Goal: Task Accomplishment & Management: Complete application form

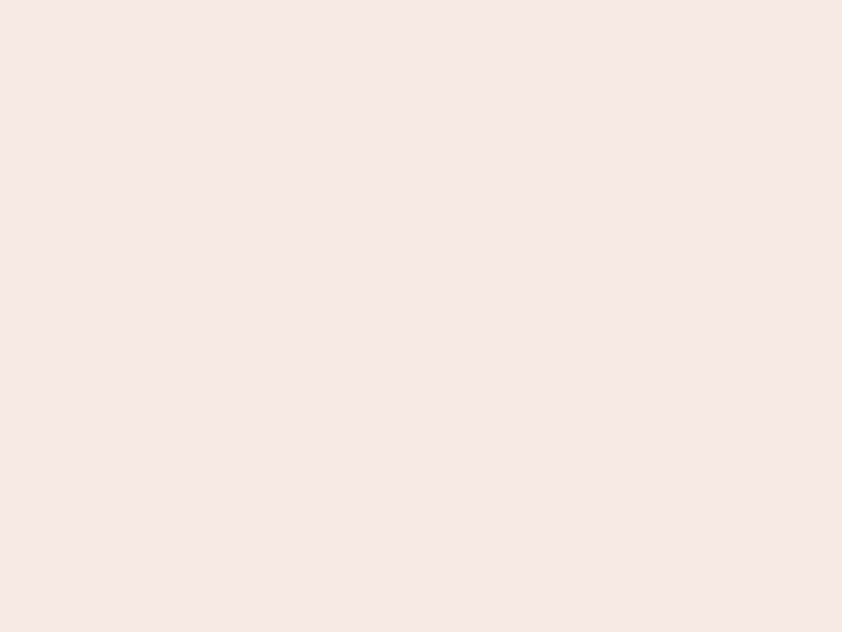
click at [421, 316] on nb-app "Almost there Thank you for registering for Newbook. Your account is under revie…" at bounding box center [421, 316] width 842 height 632
click at [421, 0] on nb-app "Almost there Thank you for registering for Newbook. Your account is under revie…" at bounding box center [421, 316] width 842 height 632
click at [450, 0] on nb-app "Almost there Thank you for registering for Newbook. Your account is under revie…" at bounding box center [421, 316] width 842 height 632
click at [421, 316] on nb-app "Almost there Thank you for registering for Newbook. Your account is under revie…" at bounding box center [421, 316] width 842 height 632
click at [421, 0] on nb-app "Almost there Thank you for registering for Newbook. Your account is under revie…" at bounding box center [421, 316] width 842 height 632
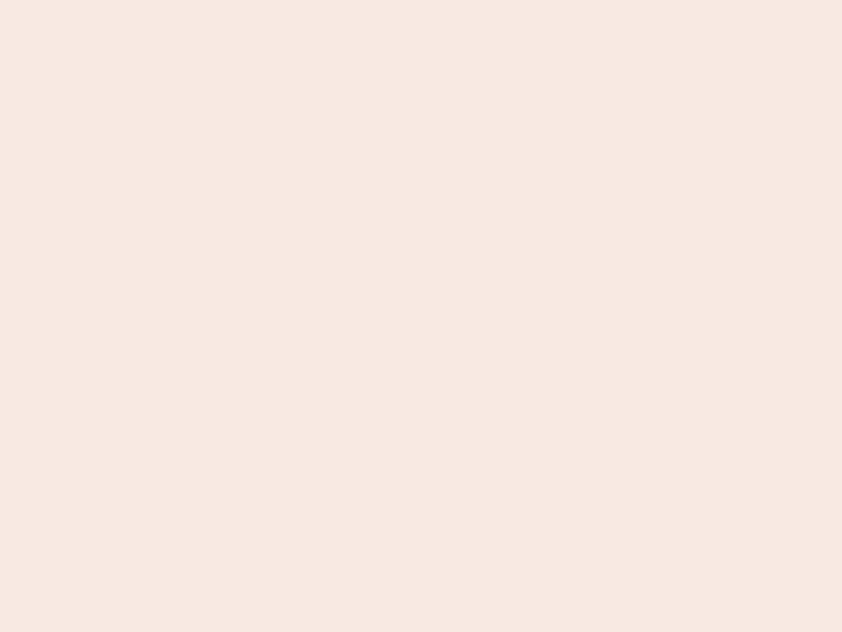
click at [294, 0] on nb-app "Almost there Thank you for registering for Newbook. Your account is under revie…" at bounding box center [421, 316] width 842 height 632
click at [421, 316] on nb-app "Almost there Thank you for registering for Newbook. Your account is under revie…" at bounding box center [421, 316] width 842 height 632
click at [421, 0] on nb-app "Almost there Thank you for registering for Newbook. Your account is under revie…" at bounding box center [421, 316] width 842 height 632
click at [294, 0] on nb-app "Almost there Thank you for registering for Newbook. Your account is under revie…" at bounding box center [421, 316] width 842 height 632
click at [421, 316] on nb-app "Almost there Thank you for registering for Newbook. Your account is under revie…" at bounding box center [421, 316] width 842 height 632
